Goal: Check status: Check status

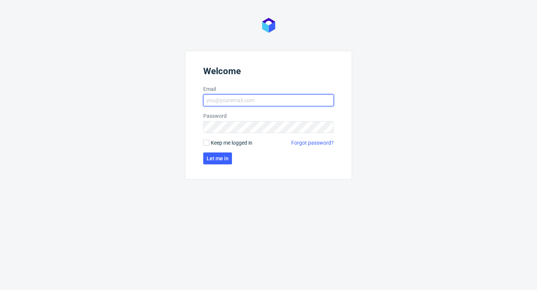
click at [282, 99] on input "Email" at bounding box center [268, 100] width 131 height 12
type input "[EMAIL_ADDRESS][PERSON_NAME][DOMAIN_NAME]"
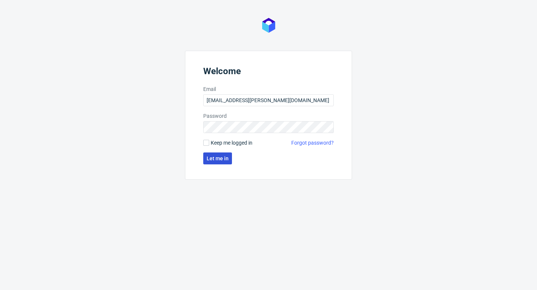
click at [223, 153] on button "Let me in" at bounding box center [217, 159] width 29 height 12
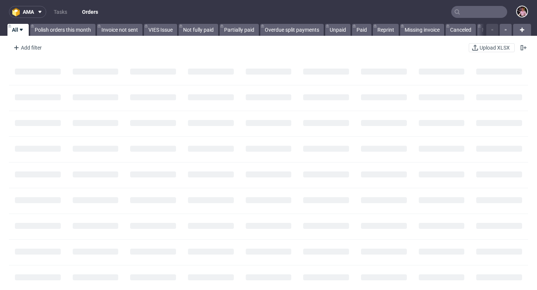
click at [475, 10] on input "text" at bounding box center [479, 12] width 56 height 12
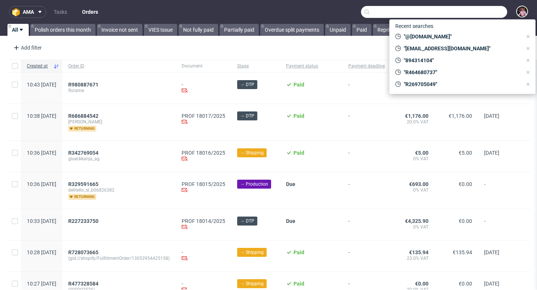
paste input "R167781151"
type input "R167781151"
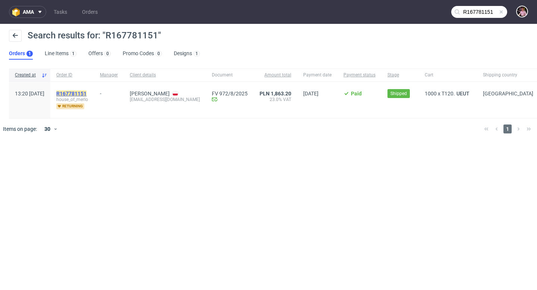
click at [87, 94] on mark "R167781151" at bounding box center [71, 94] width 30 height 6
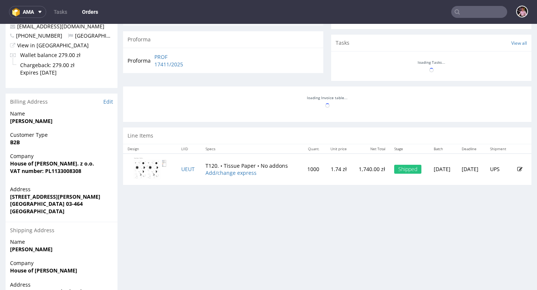
scroll to position [307, 0]
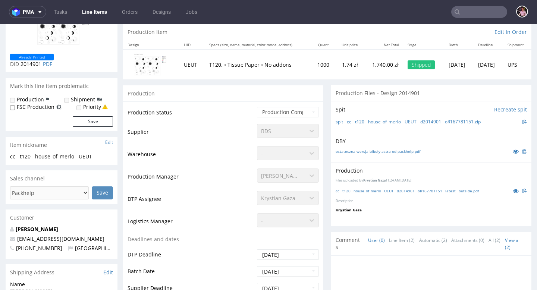
scroll to position [79, 0]
